Goal: Navigation & Orientation: Go to known website

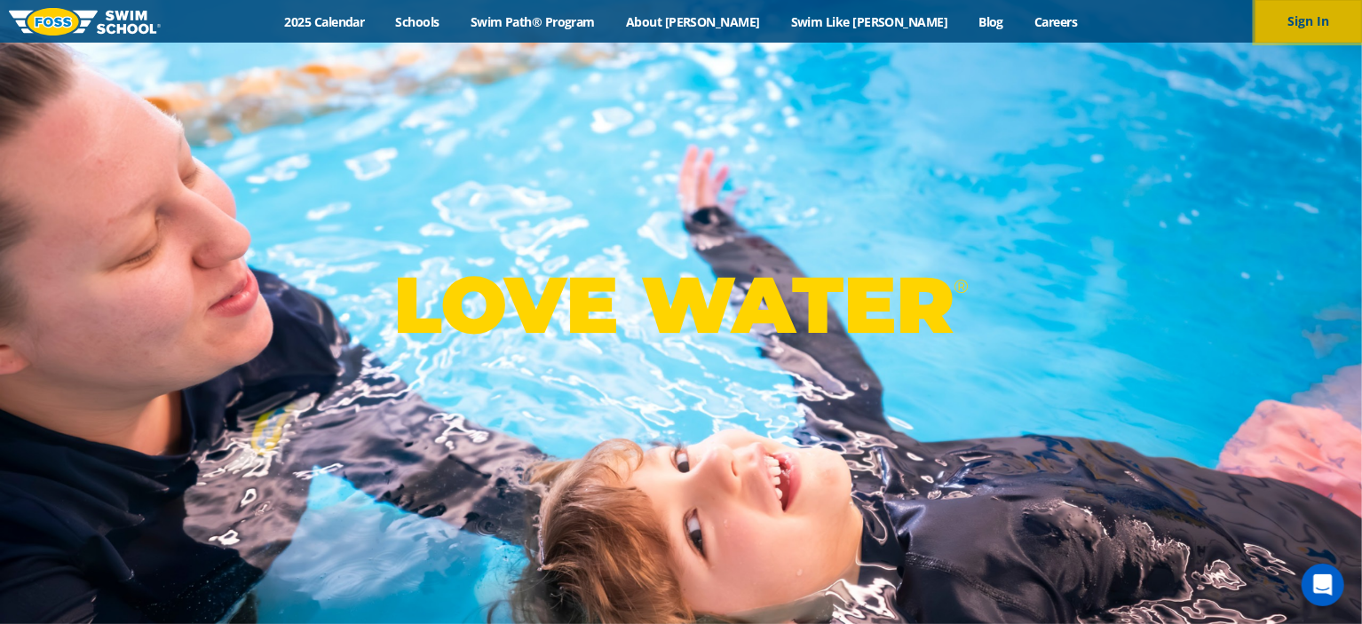
click at [1304, 33] on button "Sign In" at bounding box center [1309, 21] width 107 height 43
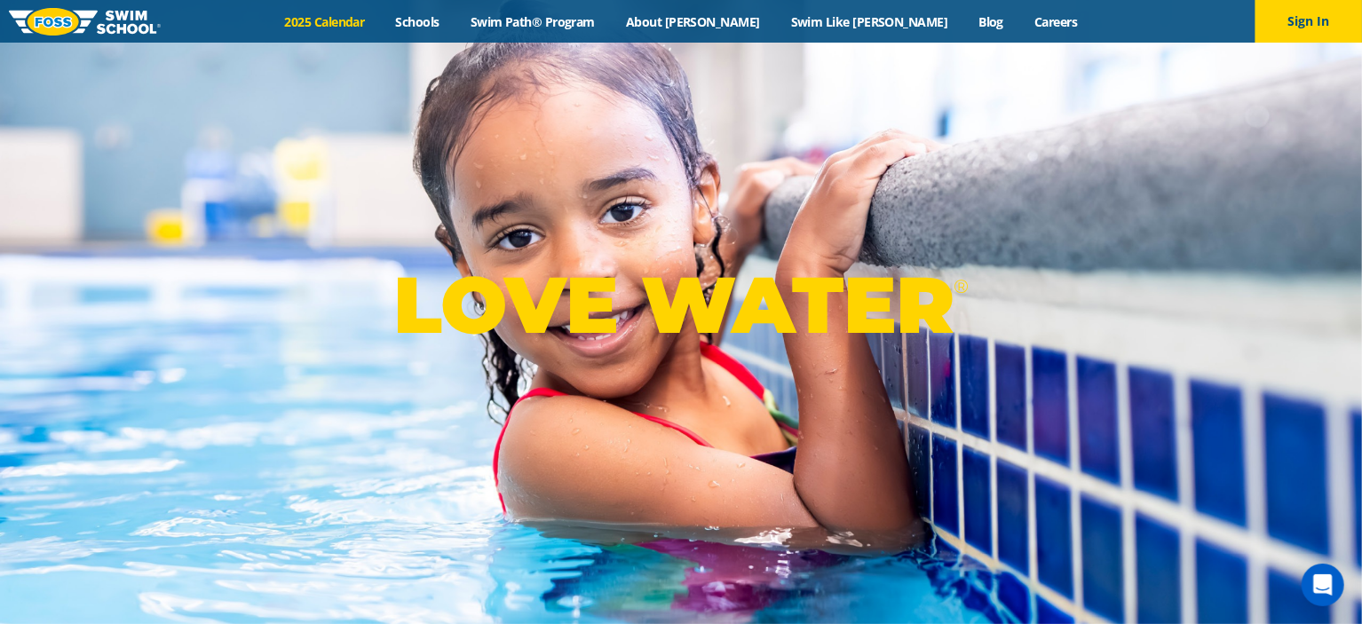
click at [380, 26] on link "2025 Calendar" at bounding box center [324, 21] width 111 height 17
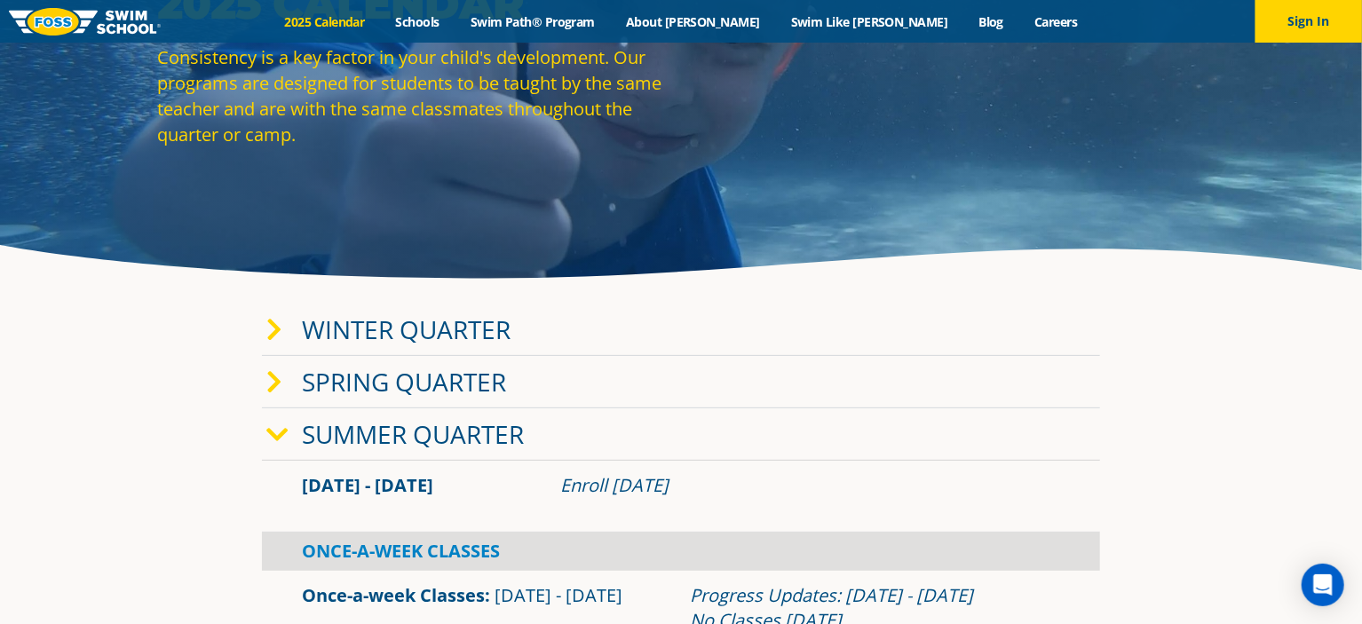
scroll to position [160, 0]
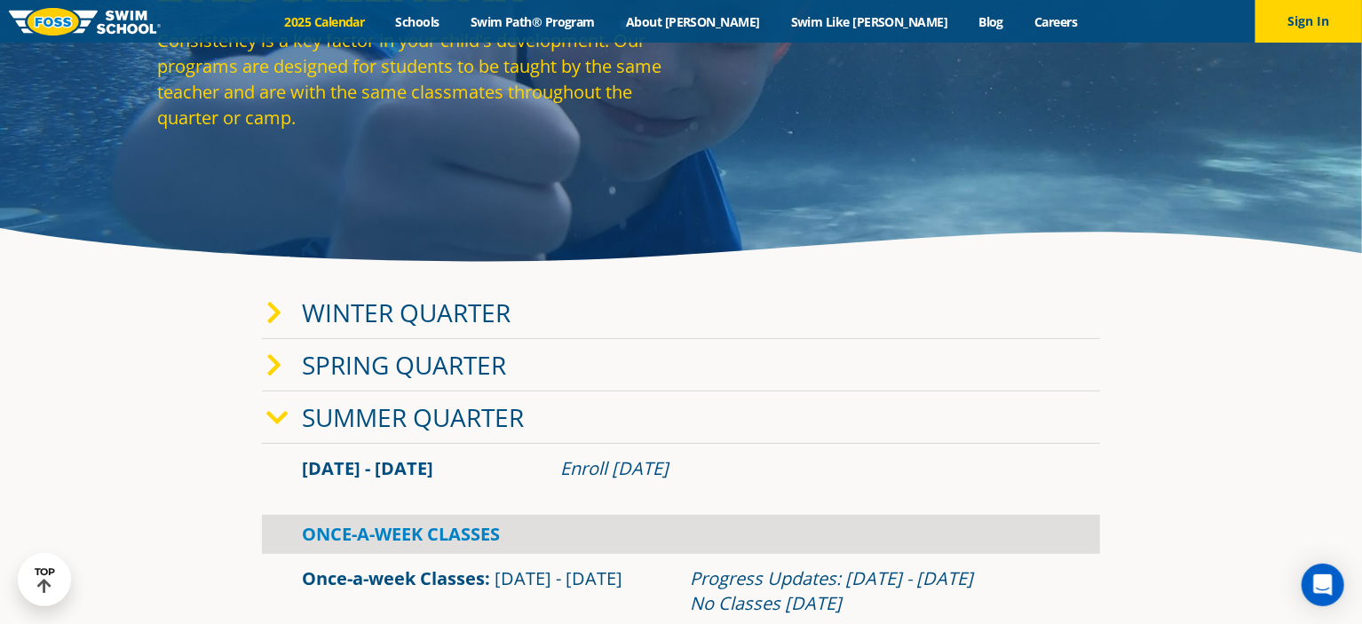
click at [370, 418] on link "Summer Quarter" at bounding box center [413, 418] width 222 height 34
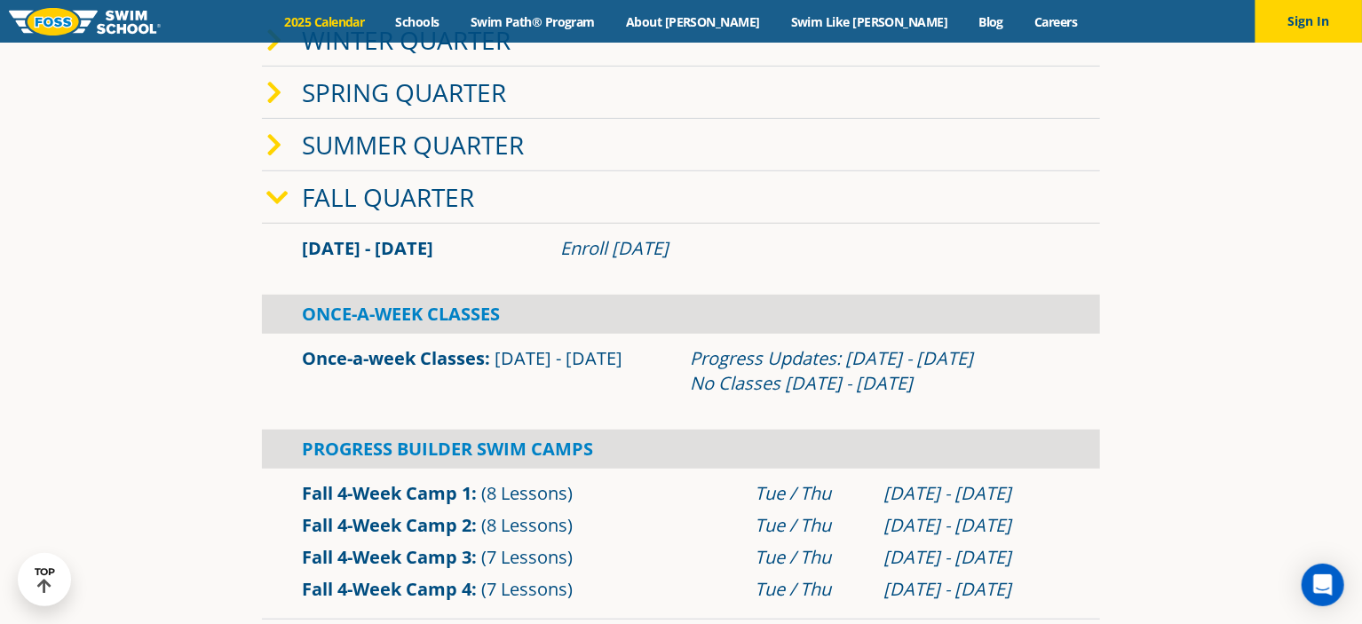
scroll to position [409, 0]
